Goal: Information Seeking & Learning: Learn about a topic

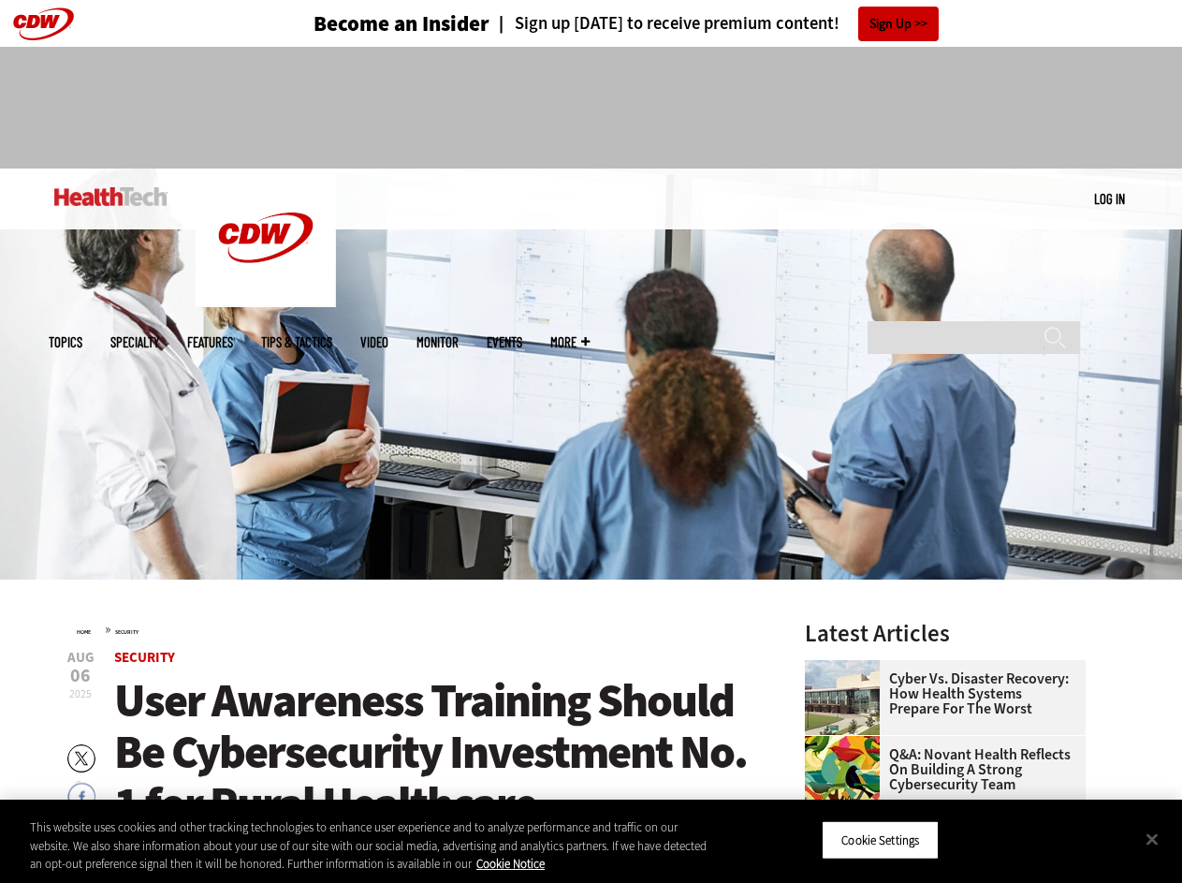
click at [591, 441] on img at bounding box center [591, 373] width 1182 height 411
click at [904, 840] on button "Cookie Settings" at bounding box center [880, 839] width 117 height 39
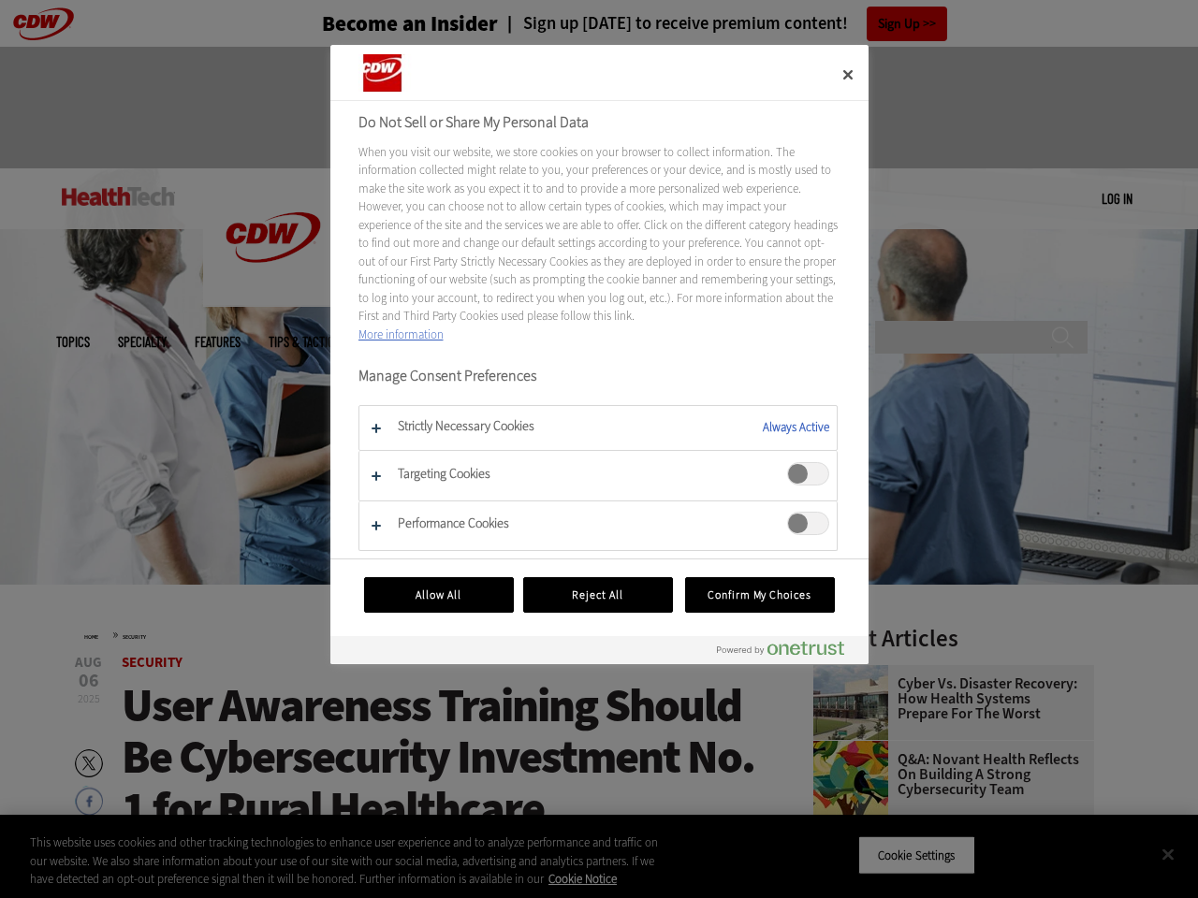
click at [1152, 839] on div at bounding box center [599, 449] width 1198 height 898
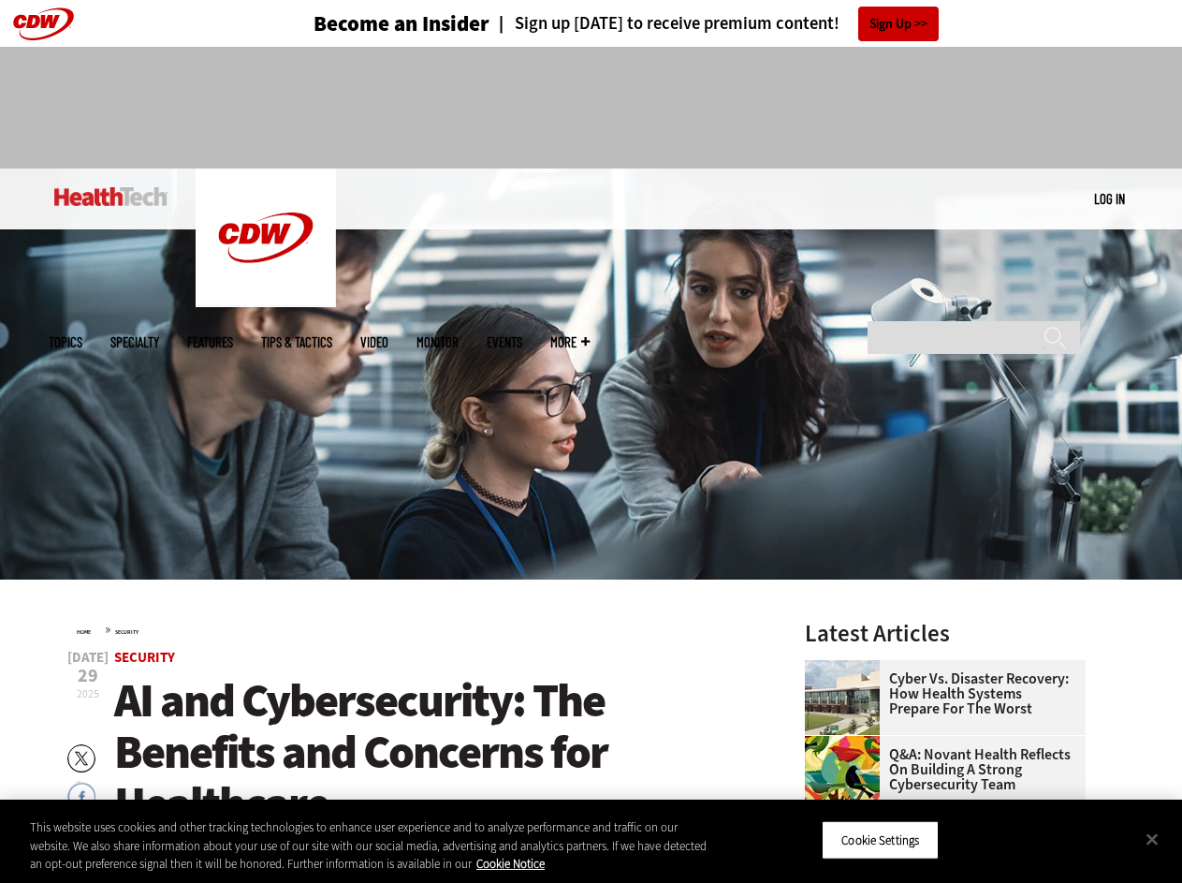
click at [591, 441] on img at bounding box center [591, 373] width 1182 height 411
click at [904, 840] on button "Cookie Settings" at bounding box center [880, 839] width 117 height 39
click at [0, 0] on div at bounding box center [0, 0] width 0 height 0
